Goal: Information Seeking & Learning: Learn about a topic

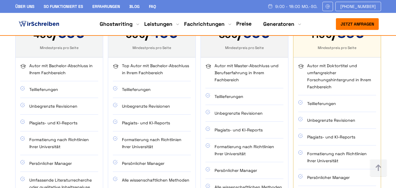
scroll to position [357, 0]
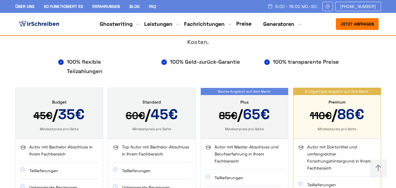
click at [149, 106] on span "60€ / 45€" at bounding box center [151, 115] width 73 height 18
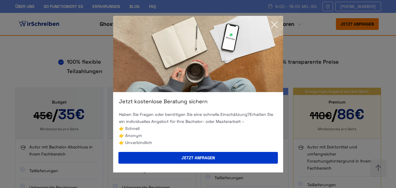
click at [273, 28] on icon at bounding box center [274, 25] width 12 height 12
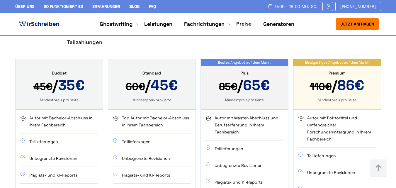
scroll to position [386, 0]
click at [0, 92] on section "Ghostwriting Preise - Unsere transparente Kostenübersicht Unsere Preisübersicht…" at bounding box center [198, 158] width 396 height 430
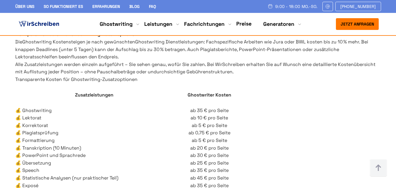
scroll to position [2087, 0]
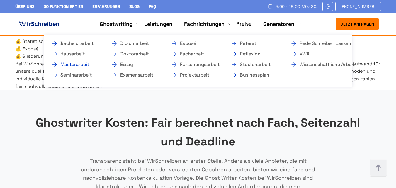
click at [78, 62] on link "Masterarbeit" at bounding box center [80, 64] width 59 height 7
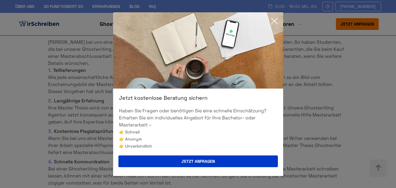
scroll to position [2341, 0]
click at [276, 16] on icon at bounding box center [274, 21] width 12 height 12
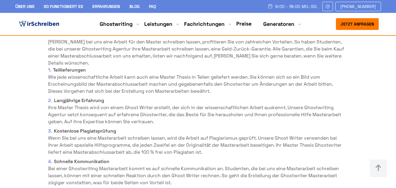
click at [209, 66] on ol "Teillieferungen Wie jede wissenschaftliche Arbeit kann auch eine Master Thesis …" at bounding box center [198, 141] width 300 height 150
click at [189, 158] on li "Schnelle Kommunikation Bei einer Ghostwriting Masterarbeit kommt es auf schnell…" at bounding box center [198, 172] width 300 height 28
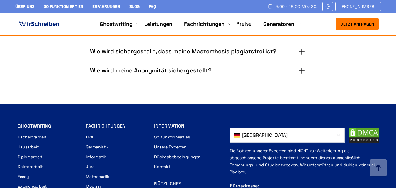
scroll to position [3842, 0]
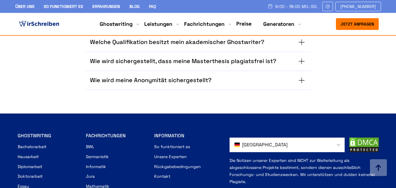
click at [158, 172] on link "Kontakt" at bounding box center [162, 175] width 16 height 7
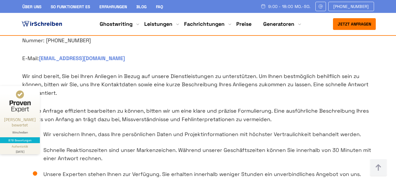
scroll to position [284, 0]
